Goal: Task Accomplishment & Management: Use online tool/utility

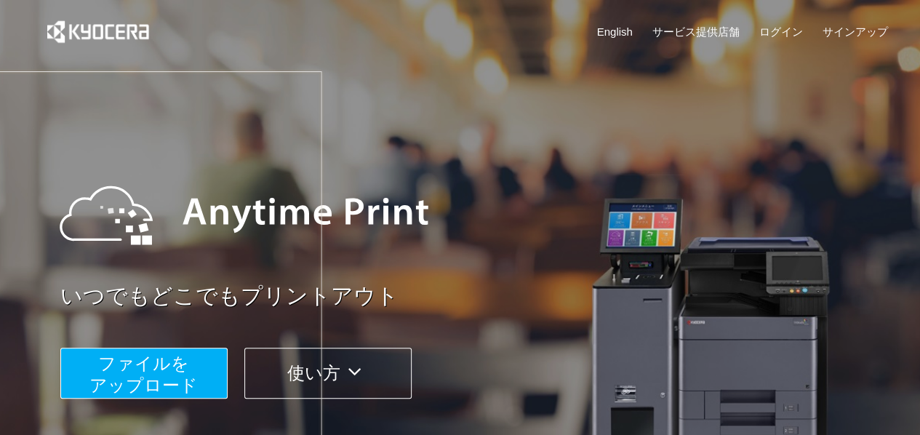
click at [145, 366] on span "ファイルを ​​アップロード" at bounding box center [143, 373] width 108 height 41
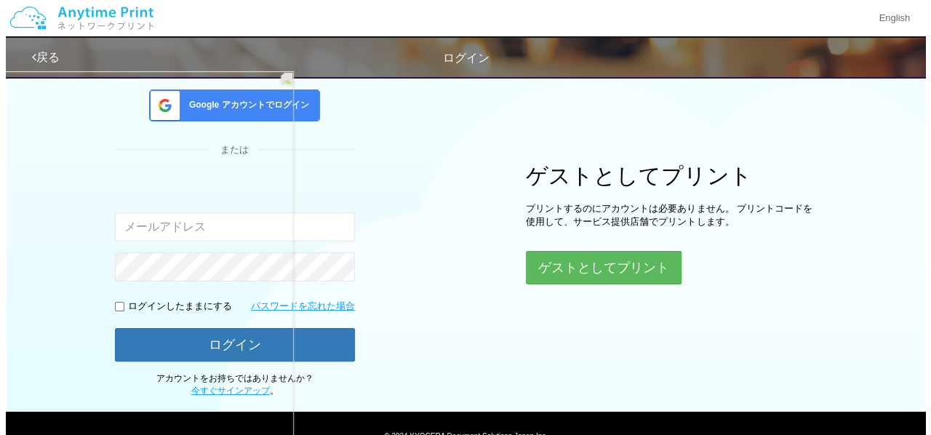
scroll to position [110, 0]
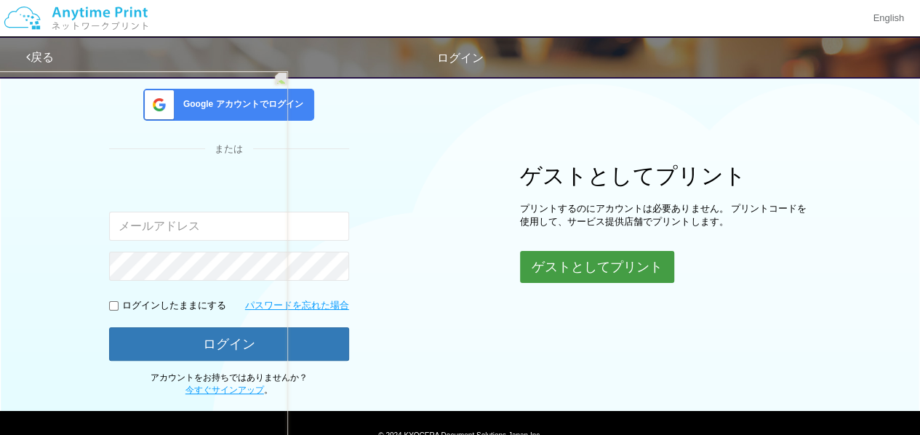
click at [653, 274] on button "ゲストとしてプリント" at bounding box center [597, 267] width 154 height 32
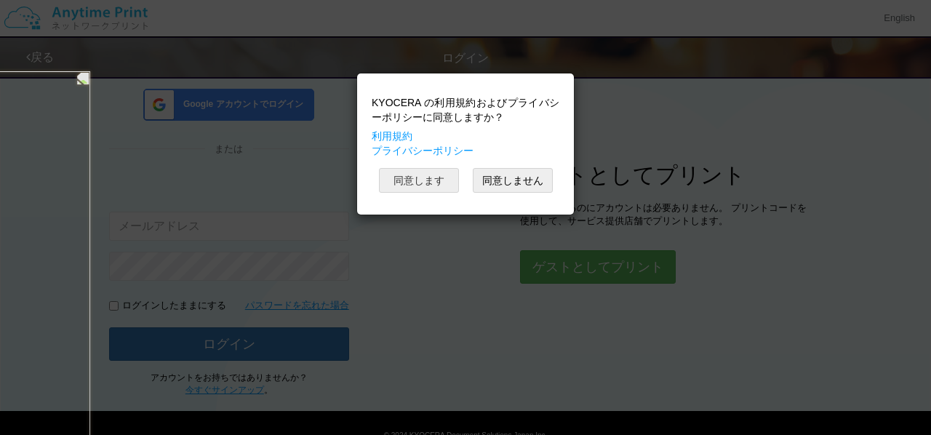
click at [425, 183] on button "同意します" at bounding box center [419, 180] width 80 height 25
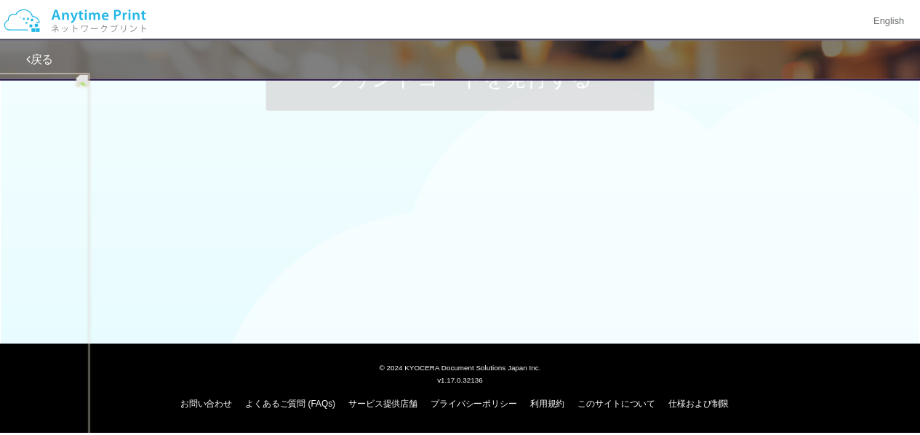
scroll to position [68, 0]
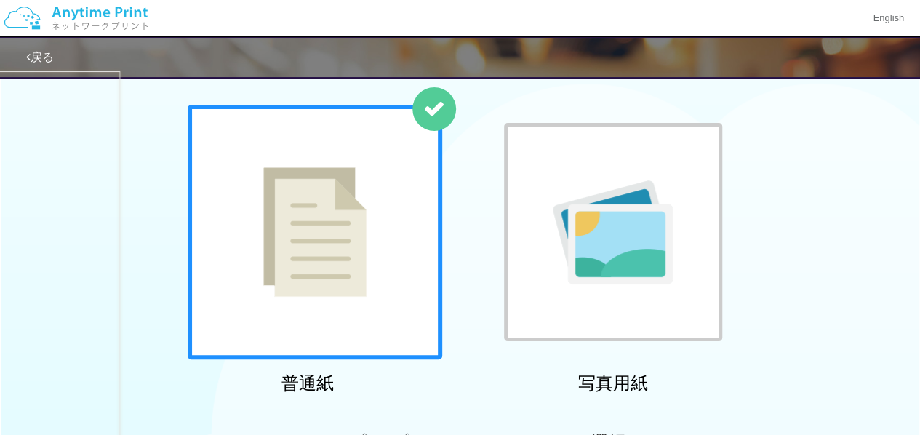
click at [319, 283] on img at bounding box center [314, 231] width 103 height 129
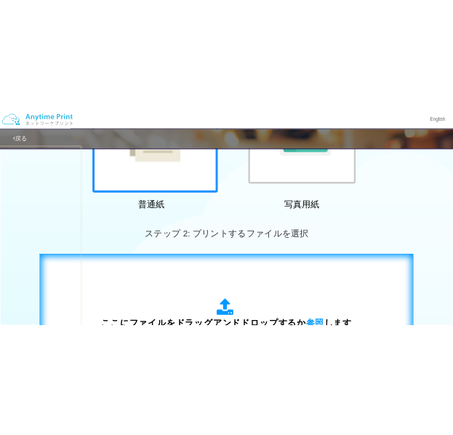
scroll to position [431, 0]
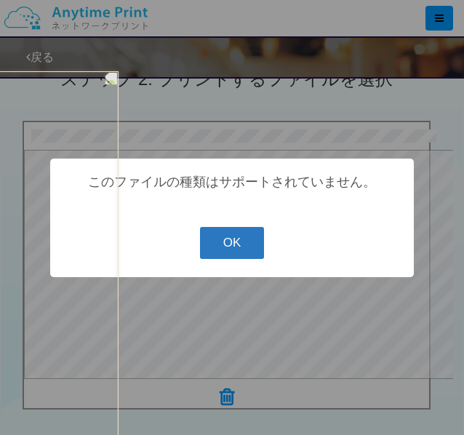
click at [257, 249] on button "OK" at bounding box center [232, 243] width 65 height 32
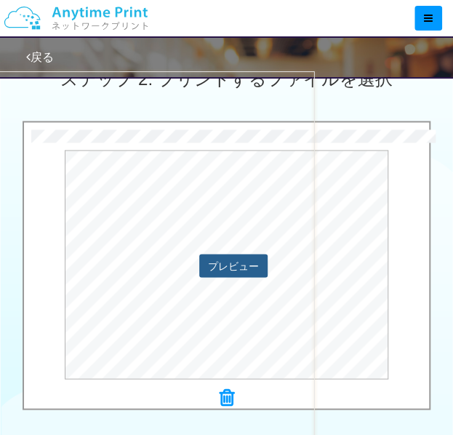
click at [247, 272] on button "プレビュー" at bounding box center [233, 265] width 68 height 23
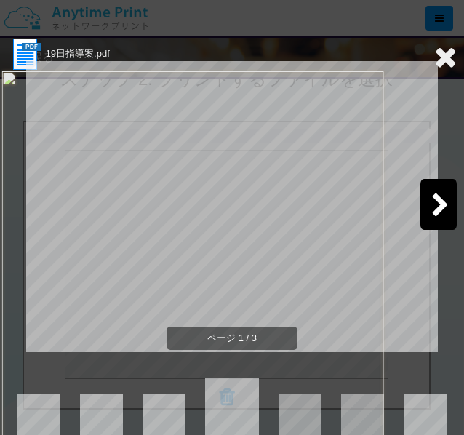
click at [431, 210] on icon at bounding box center [440, 205] width 18 height 25
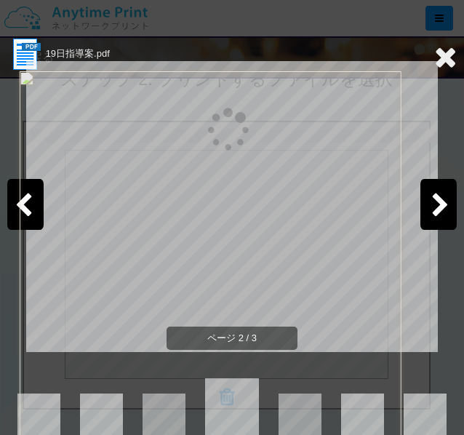
click at [431, 209] on icon at bounding box center [440, 205] width 18 height 25
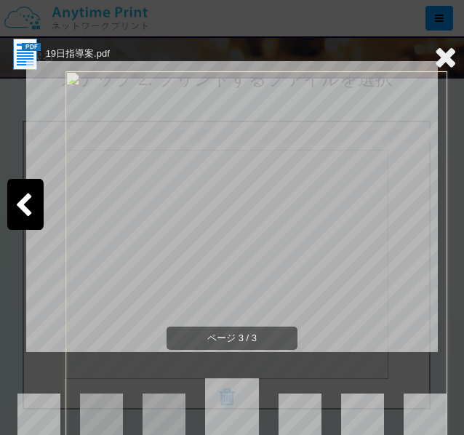
click at [434, 38] on div at bounding box center [445, 56] width 23 height 41
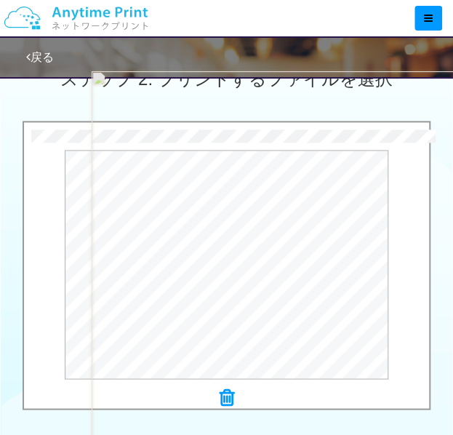
scroll to position [692, 0]
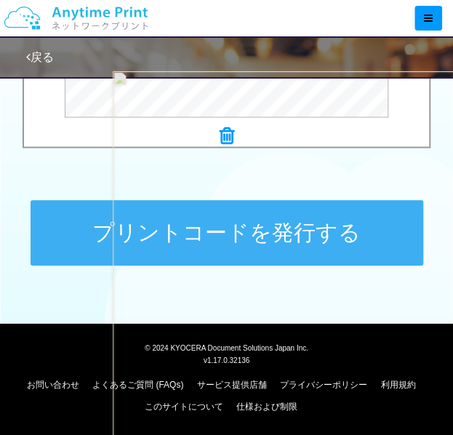
click at [291, 235] on button "プリントコードを発行する" at bounding box center [227, 232] width 393 height 65
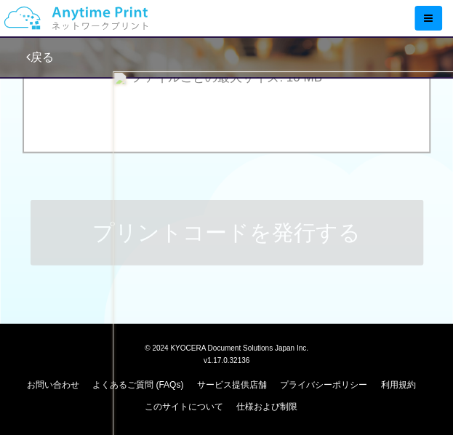
scroll to position [0, 0]
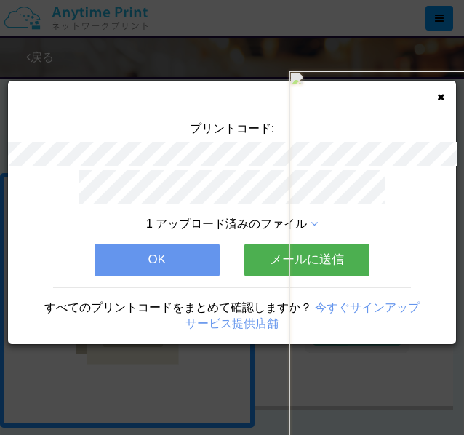
click at [291, 235] on div "1 アップロード済みのファイル OK メールに送信 すべてのプリントコードをまとめて確認しますか？ 今すぐサインアップ サービス提供店舗" at bounding box center [232, 257] width 448 height 174
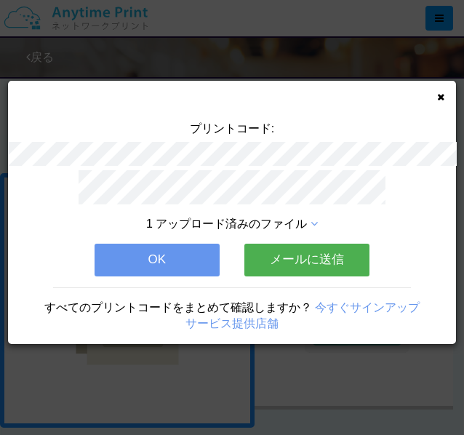
click at [143, 273] on div "1 アップロード済みのファイル OK メールに送信 すべてのプリントコードをまとめて確認しますか？ 今すぐサインアップ サービス提供店舗" at bounding box center [232, 257] width 448 height 174
click at [145, 257] on button "OK" at bounding box center [157, 260] width 125 height 32
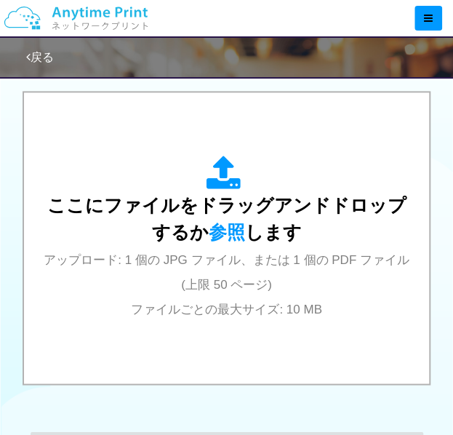
scroll to position [692, 0]
